Goal: Use online tool/utility: Utilize a website feature to perform a specific function

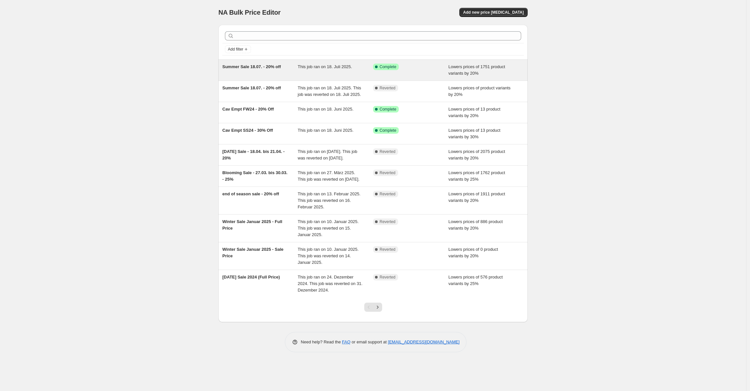
click at [423, 75] on div "Success Complete Complete" at bounding box center [411, 70] width 76 height 13
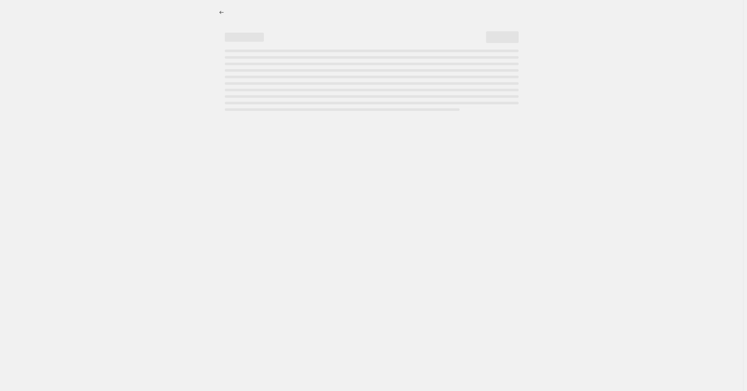
select select "percentage"
select select "no_change"
select select "collection"
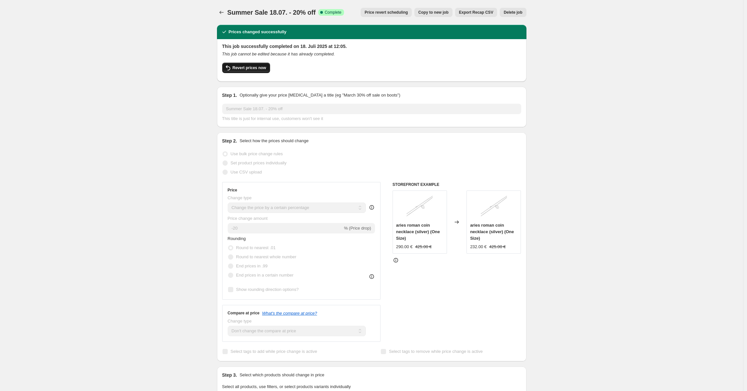
click at [254, 66] on span "Revert prices now" at bounding box center [250, 67] width 34 height 5
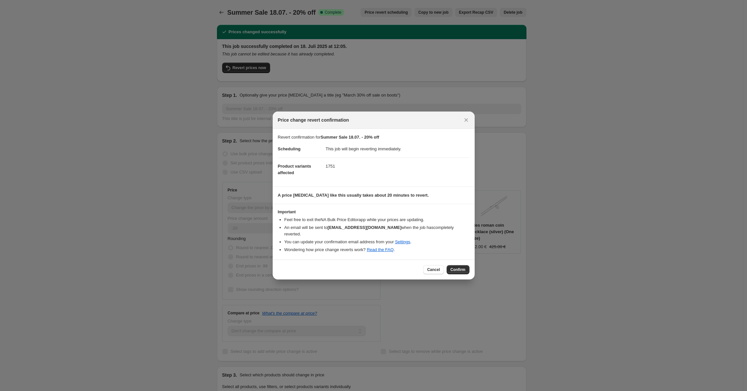
click at [459, 270] on button "Confirm" at bounding box center [458, 269] width 23 height 9
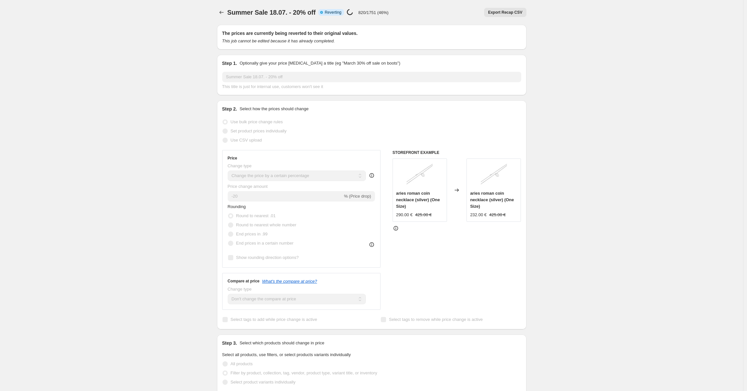
click at [204, 68] on div "Summer Sale 18.07. - 20% off. This page is ready Summer Sale 18.07. - 20% off I…" at bounding box center [371, 371] width 743 height 742
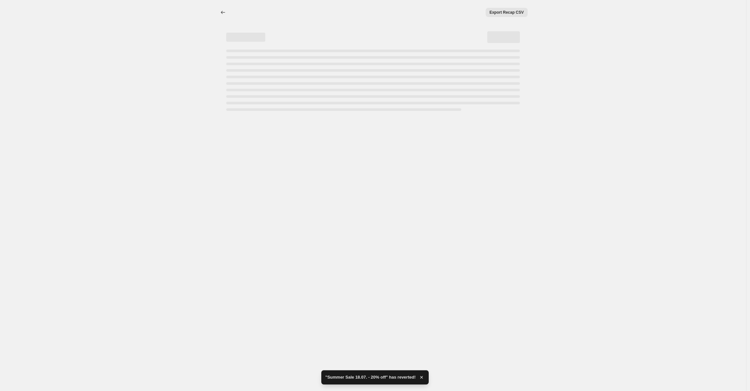
select select "percentage"
select select "no_change"
select select "collection"
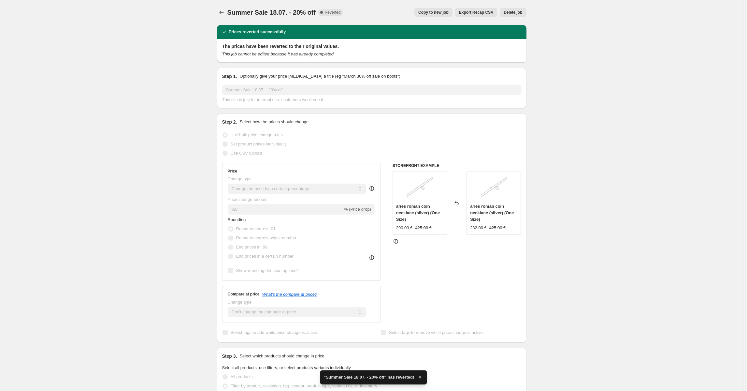
click at [448, 13] on span "Copy to new job" at bounding box center [433, 12] width 30 height 5
select select "percentage"
select select "no_change"
select select "collection"
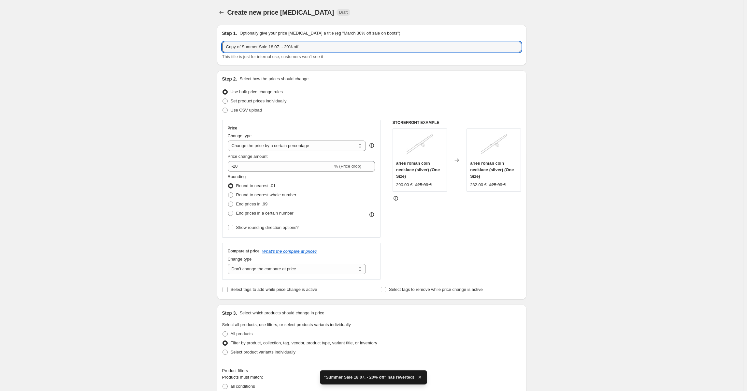
drag, startPoint x: 245, startPoint y: 49, endPoint x: 215, endPoint y: 47, distance: 30.0
click at [215, 47] on div "Step 1. Optionally give your price [MEDICAL_DATA] a title (eg "March 30% off sa…" at bounding box center [369, 353] width 315 height 667
drag, startPoint x: 266, startPoint y: 46, endPoint x: 262, endPoint y: 47, distance: 4.6
click at [262, 47] on input "Summer Sale 18.07. - 20% off" at bounding box center [371, 47] width 299 height 10
click at [264, 47] on input "Summer Sale 18.07. - 20% off" at bounding box center [371, 47] width 299 height 10
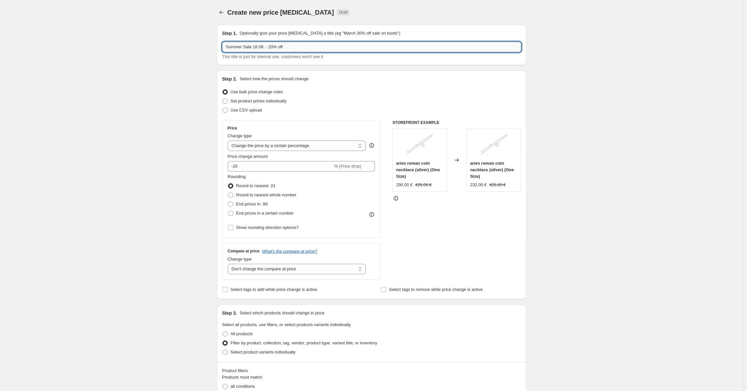
click at [274, 46] on input "Summer Sale 18.08. - 20% off" at bounding box center [371, 47] width 299 height 10
type input "Summer Sale 18.08. - 30% off"
click at [620, 154] on div "Create new price [MEDICAL_DATA]. This page is ready Create new price [MEDICAL_D…" at bounding box center [371, 363] width 743 height 726
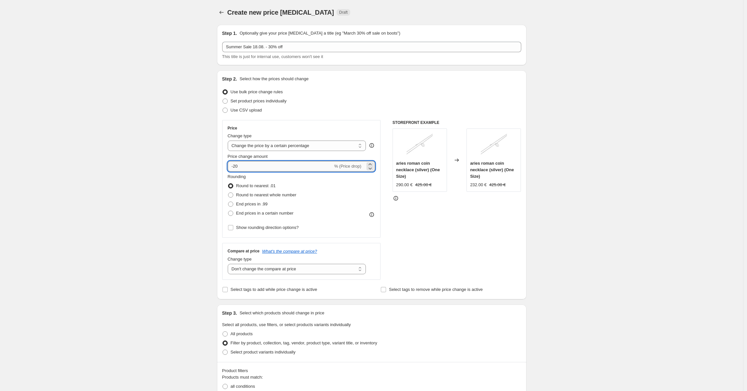
click at [250, 169] on input "-20" at bounding box center [280, 166] width 105 height 10
type input "-2"
type input "-30"
click at [163, 157] on div "Create new price [MEDICAL_DATA]. This page is ready Create new price [MEDICAL_D…" at bounding box center [371, 363] width 743 height 726
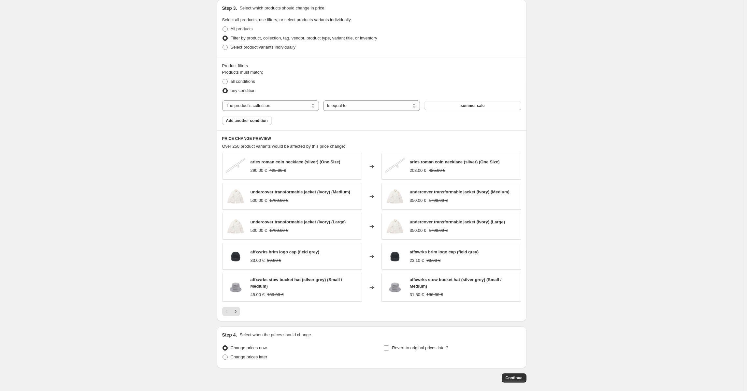
scroll to position [336, 0]
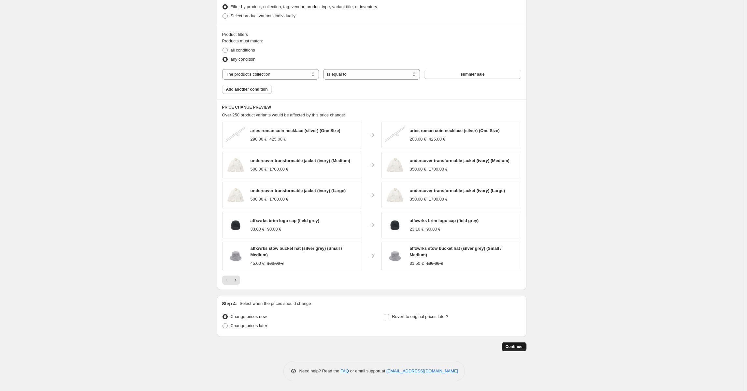
click at [507, 347] on span "Continue" at bounding box center [514, 346] width 17 height 5
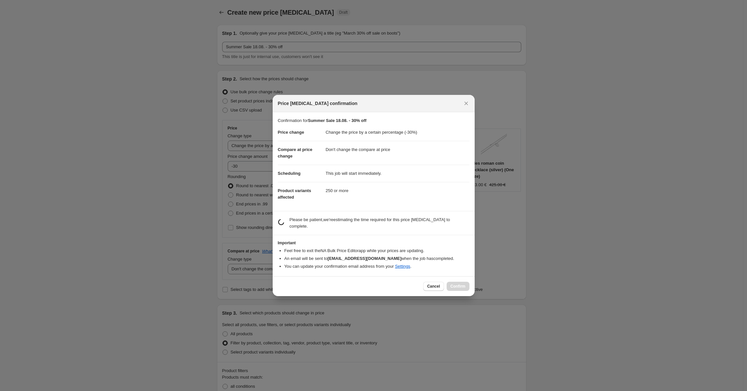
scroll to position [0, 0]
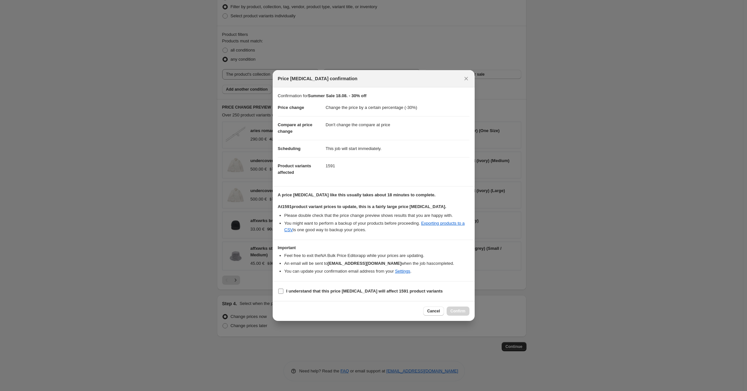
click at [386, 289] on b "I understand that this price [MEDICAL_DATA] will affect 1591 product variants" at bounding box center [364, 290] width 157 height 5
click at [283, 289] on input "I understand that this price [MEDICAL_DATA] will affect 1591 product variants" at bounding box center [280, 290] width 5 height 5
checkbox input "true"
click at [467, 306] on button "Confirm" at bounding box center [458, 310] width 23 height 9
